Goal: Find specific page/section: Find specific page/section

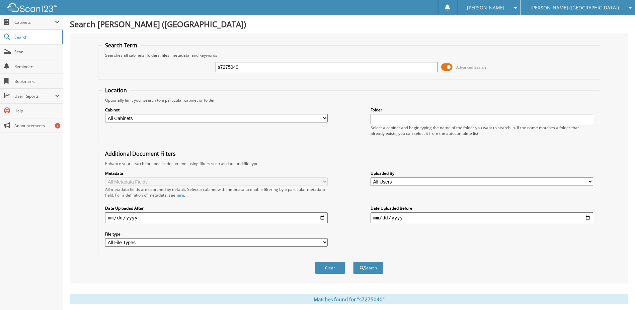
click at [230, 67] on input "s7275040" at bounding box center [327, 67] width 223 height 10
type input "p7141150"
click at [353, 261] on button "Search" at bounding box center [368, 267] width 30 height 12
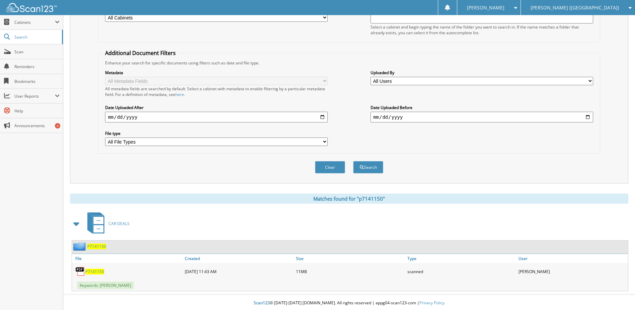
click at [92, 272] on span "P7141150" at bounding box center [94, 271] width 19 height 6
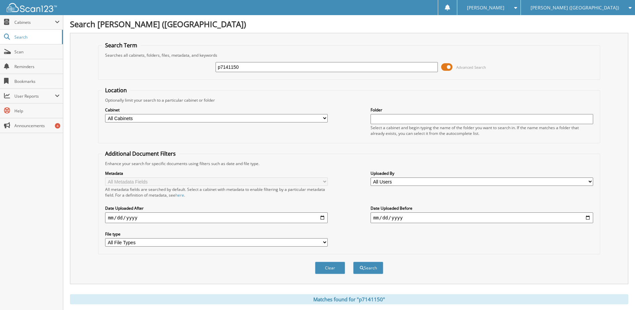
click at [239, 68] on input "p7141150" at bounding box center [327, 67] width 223 height 10
click at [238, 68] on input "p7141150" at bounding box center [327, 67] width 223 height 10
type input "s7783779"
click at [353, 261] on button "Search" at bounding box center [368, 267] width 30 height 12
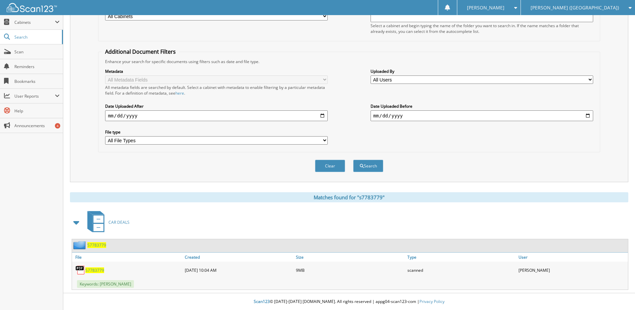
click at [90, 268] on span "S7783779" at bounding box center [94, 270] width 19 height 6
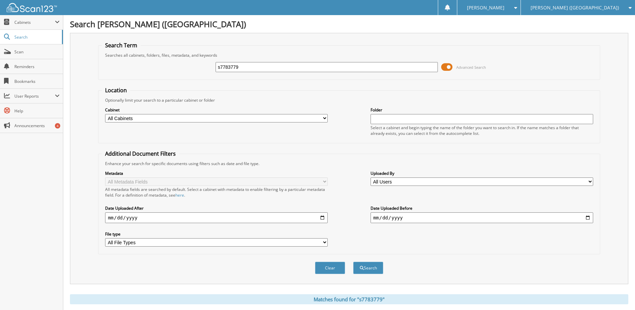
click at [232, 66] on input "s7783779" at bounding box center [327, 67] width 223 height 10
type input "s6068484"
click at [353, 261] on button "Search" at bounding box center [368, 267] width 30 height 12
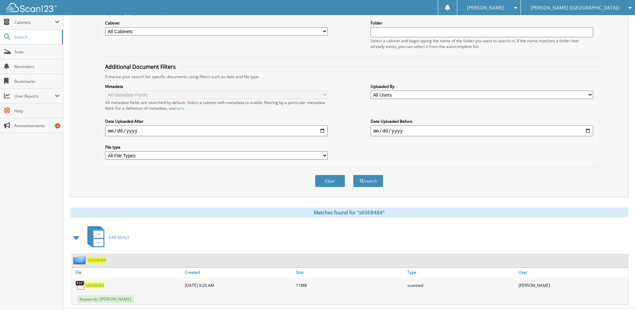
scroll to position [102, 0]
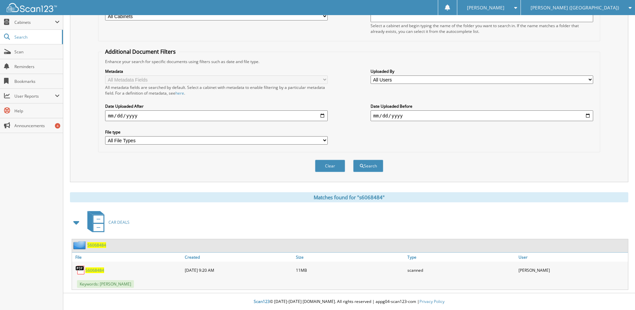
click at [96, 270] on span "S6068484" at bounding box center [94, 270] width 19 height 6
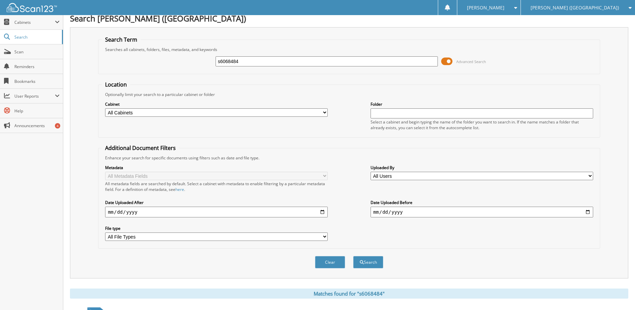
scroll to position [0, 0]
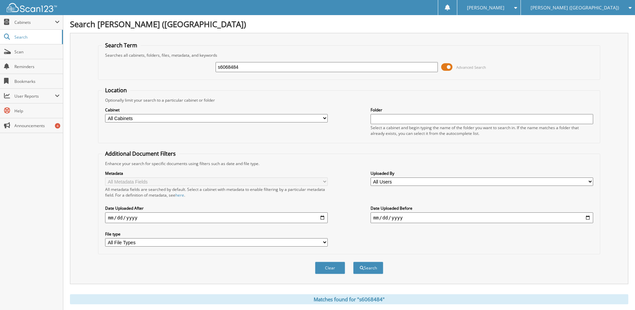
click at [241, 68] on input "s6068484" at bounding box center [327, 67] width 223 height 10
type input "lk706826"
click at [353, 261] on button "Search" at bounding box center [368, 267] width 30 height 12
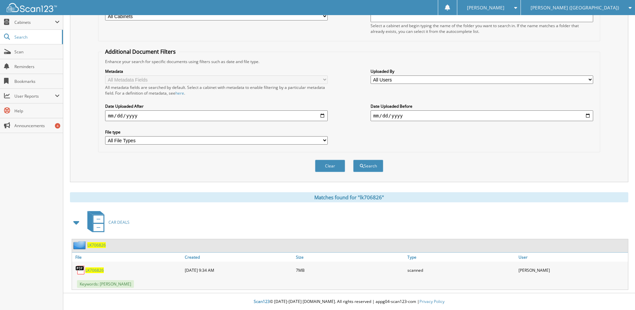
scroll to position [102, 0]
click at [92, 269] on span "LK706826" at bounding box center [94, 270] width 18 height 6
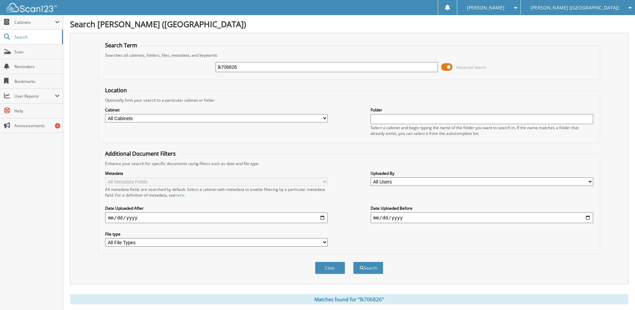
click at [236, 70] on input "lk706826" at bounding box center [327, 67] width 223 height 10
type input "pu553011"
click at [353, 261] on button "Search" at bounding box center [368, 267] width 30 height 12
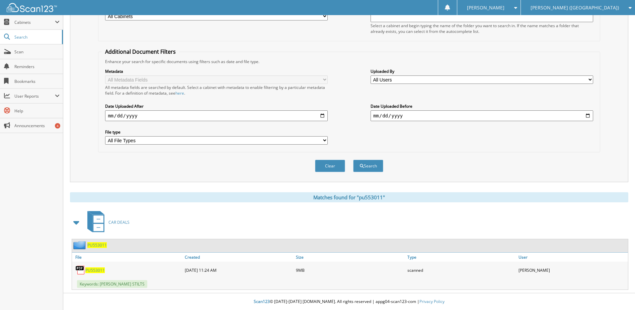
scroll to position [102, 0]
click at [93, 270] on span "PU553011" at bounding box center [94, 270] width 19 height 6
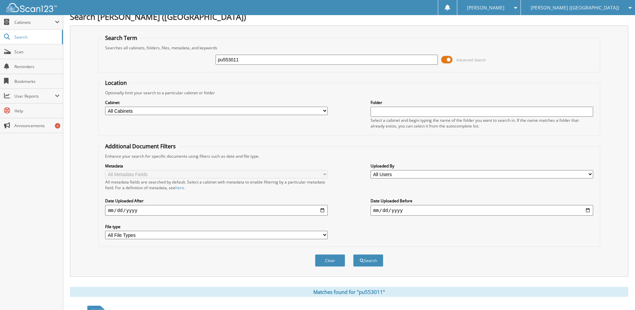
scroll to position [0, 0]
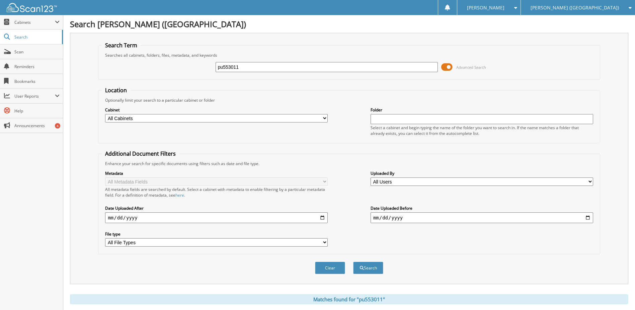
click at [224, 67] on input "pu553011" at bounding box center [327, 67] width 223 height 10
type input "se133334"
click at [353, 261] on button "Search" at bounding box center [368, 267] width 30 height 12
click at [231, 68] on input "se133334" at bounding box center [327, 67] width 223 height 10
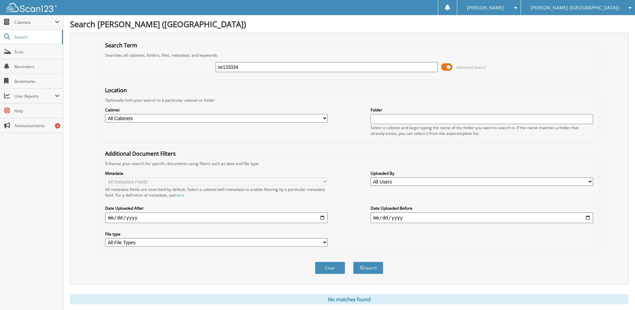
click at [231, 68] on input "se133334" at bounding box center [327, 67] width 223 height 10
click at [230, 67] on input "se133334" at bounding box center [327, 67] width 223 height 10
type input "s7781337"
click at [353, 261] on button "Search" at bounding box center [368, 267] width 30 height 12
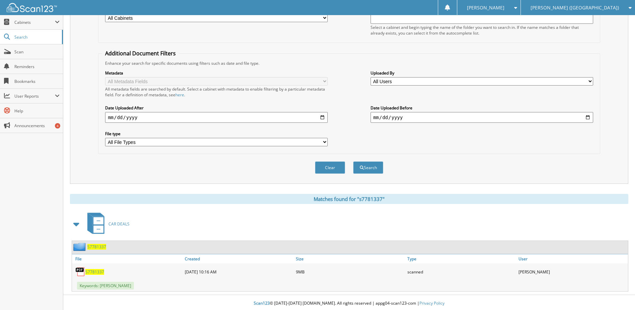
scroll to position [102, 0]
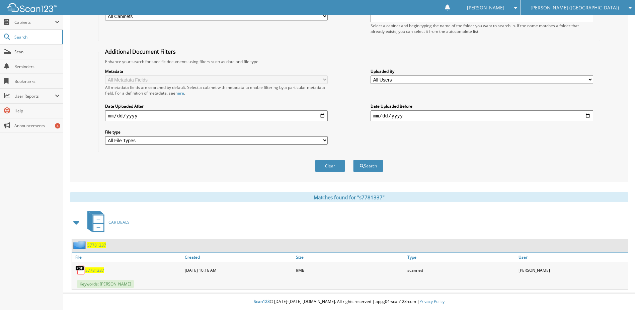
click at [97, 269] on span "S7781337" at bounding box center [94, 270] width 19 height 6
click at [17, 93] on span "User Reports" at bounding box center [34, 96] width 41 height 6
click at [16, 121] on link "All Recent Activity" at bounding box center [31, 125] width 63 height 14
